Goal: Task Accomplishment & Management: Manage account settings

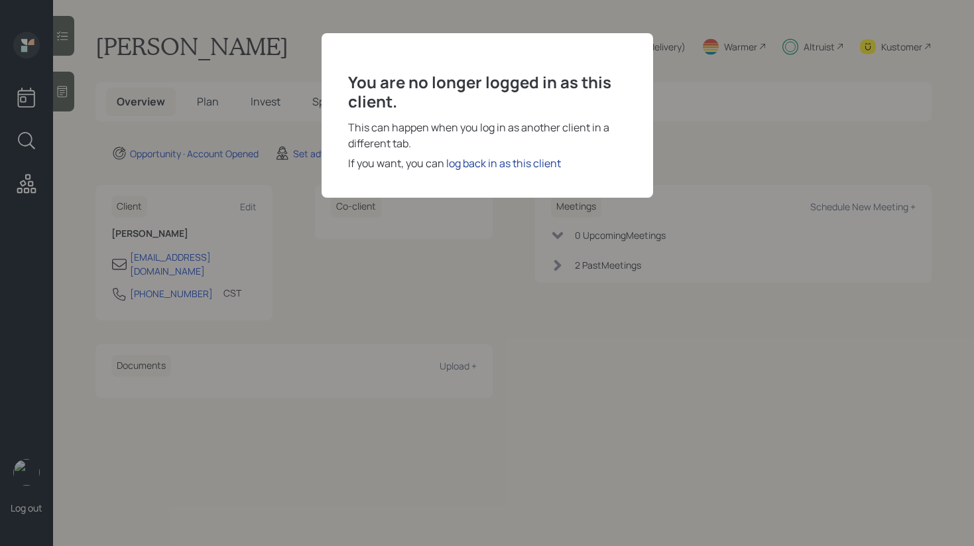
click at [471, 162] on div "log back in as this client" at bounding box center [503, 163] width 115 height 16
